Goal: Information Seeking & Learning: Learn about a topic

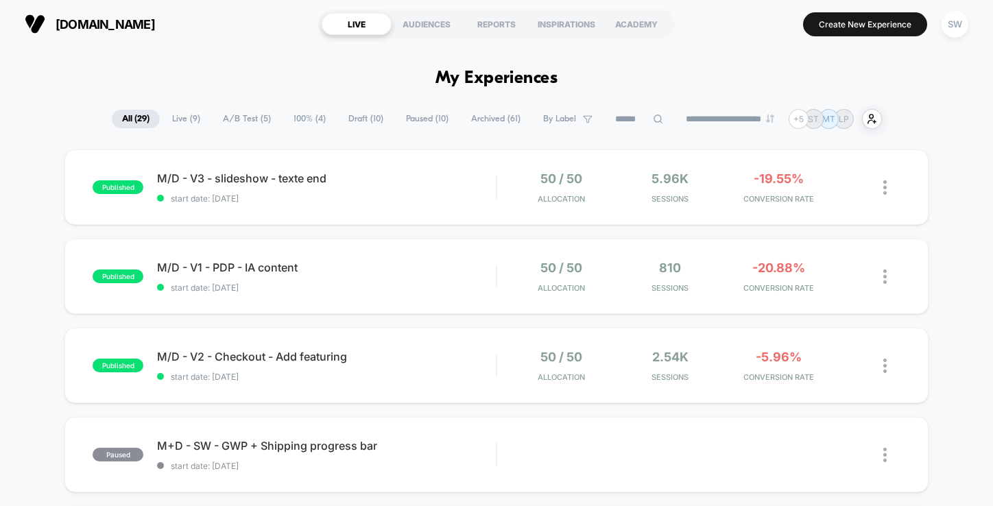
click at [235, 127] on span "A/B Test ( 5 )" at bounding box center [247, 119] width 69 height 19
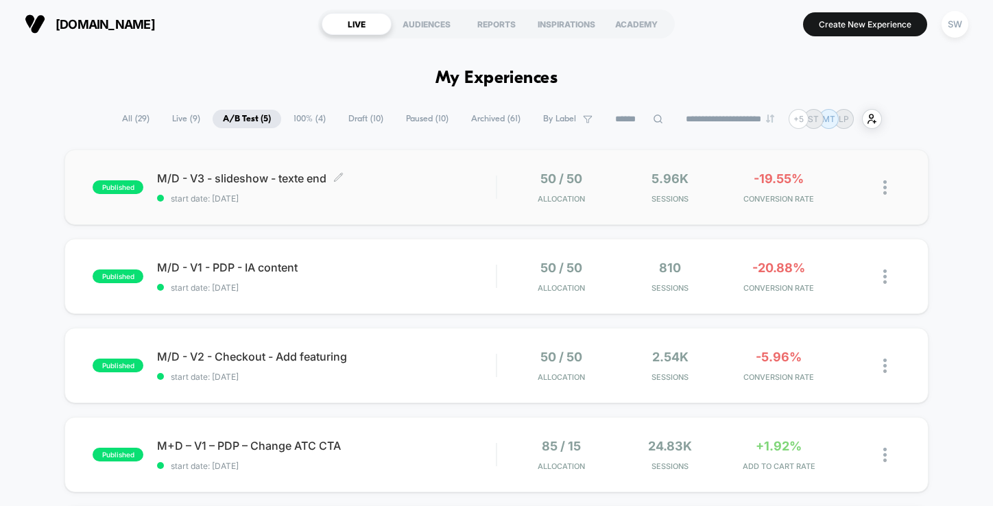
click at [473, 192] on div "M/D - V3 - slideshow - texte end Click to edit experience details Click to edit…" at bounding box center [326, 188] width 339 height 32
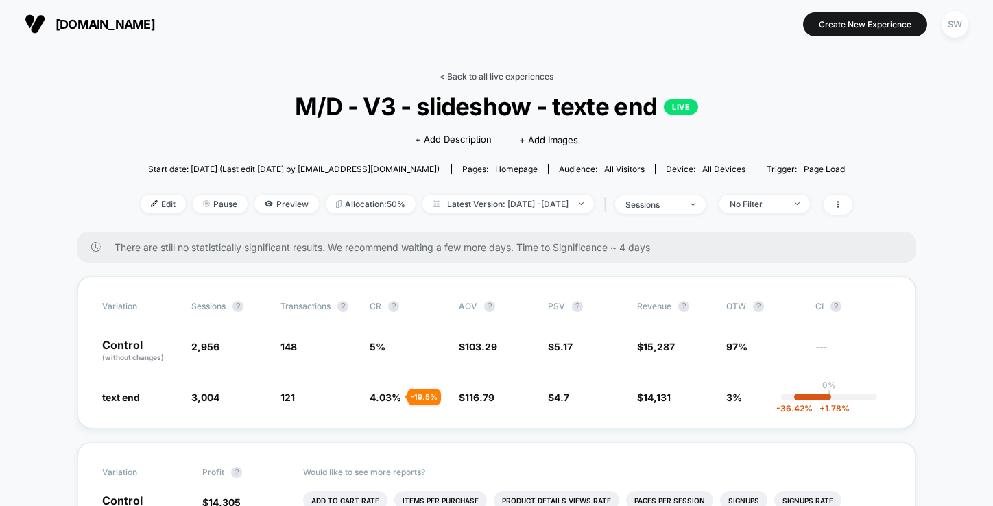
click at [487, 71] on link "< Back to all live experiences" at bounding box center [497, 76] width 114 height 10
